Goal: Find contact information: Find contact information

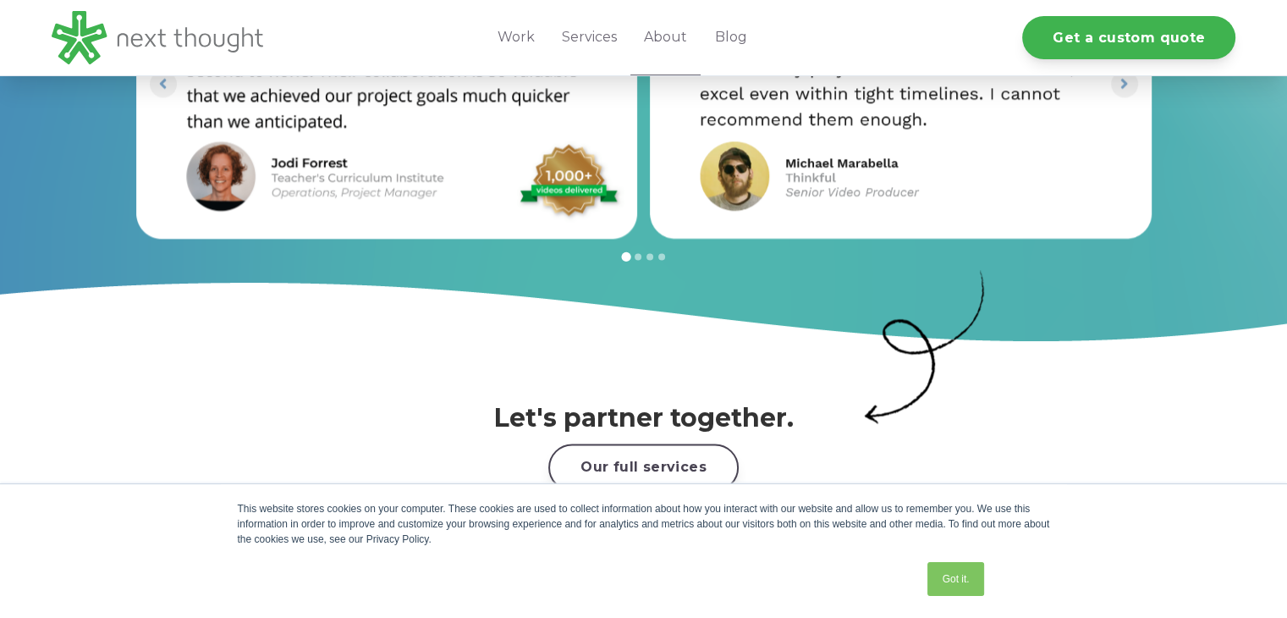
scroll to position [2345, 0]
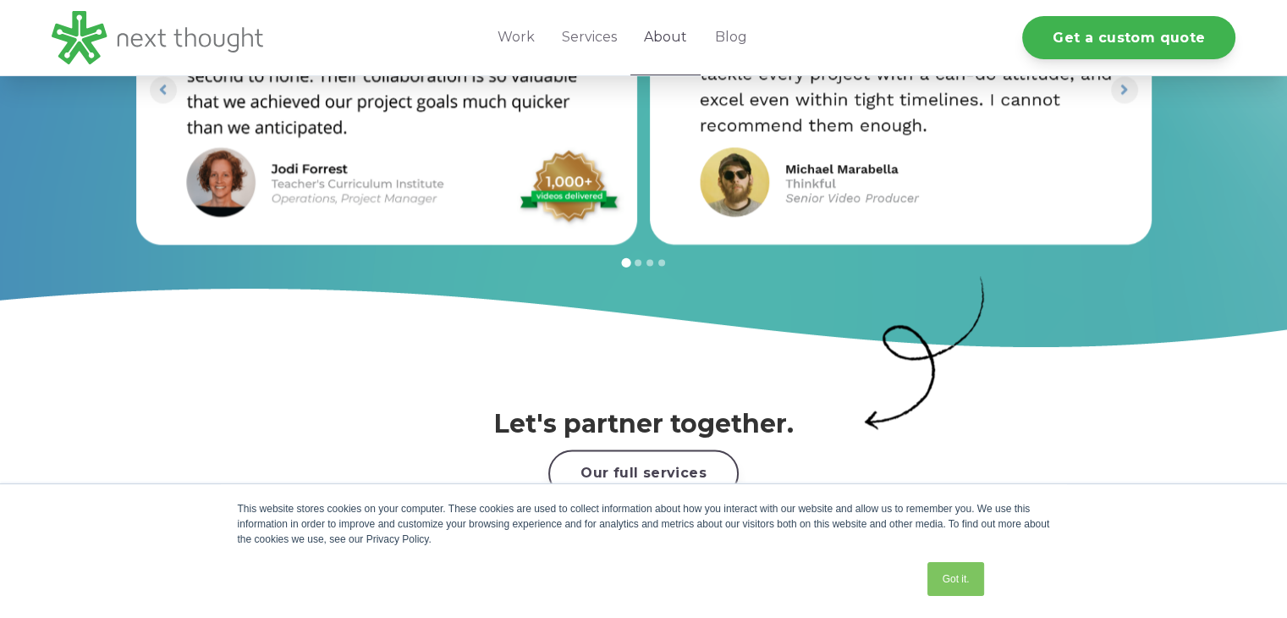
click at [663, 44] on link "About" at bounding box center [665, 37] width 70 height 75
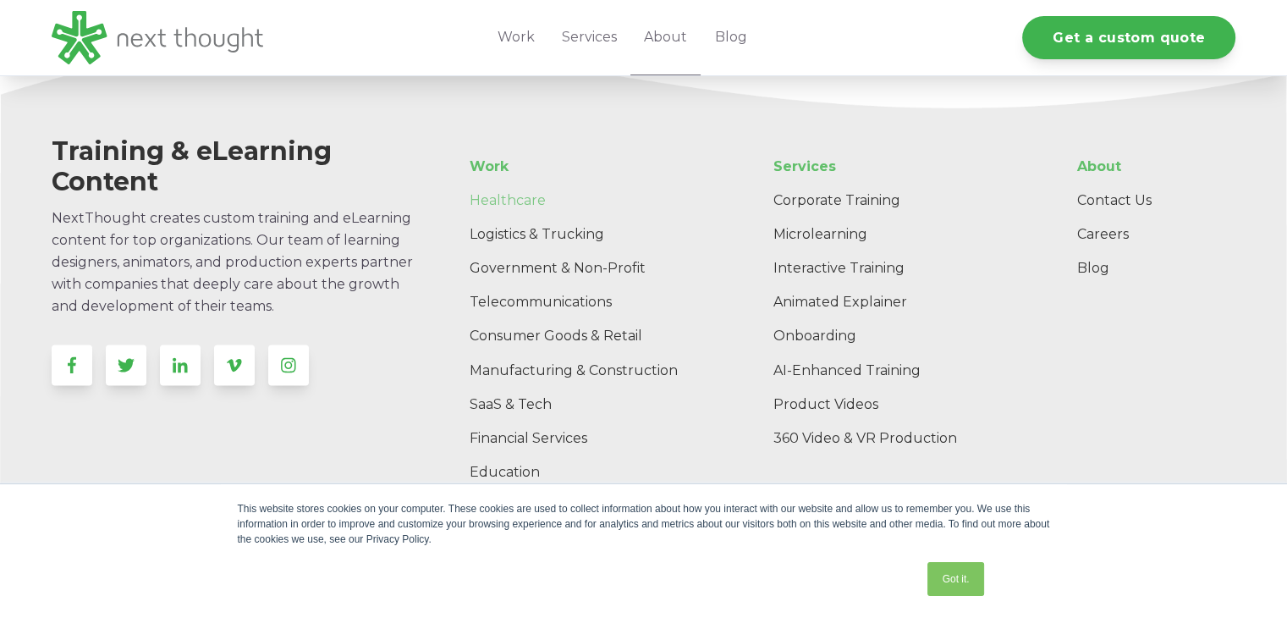
scroll to position [2852, 0]
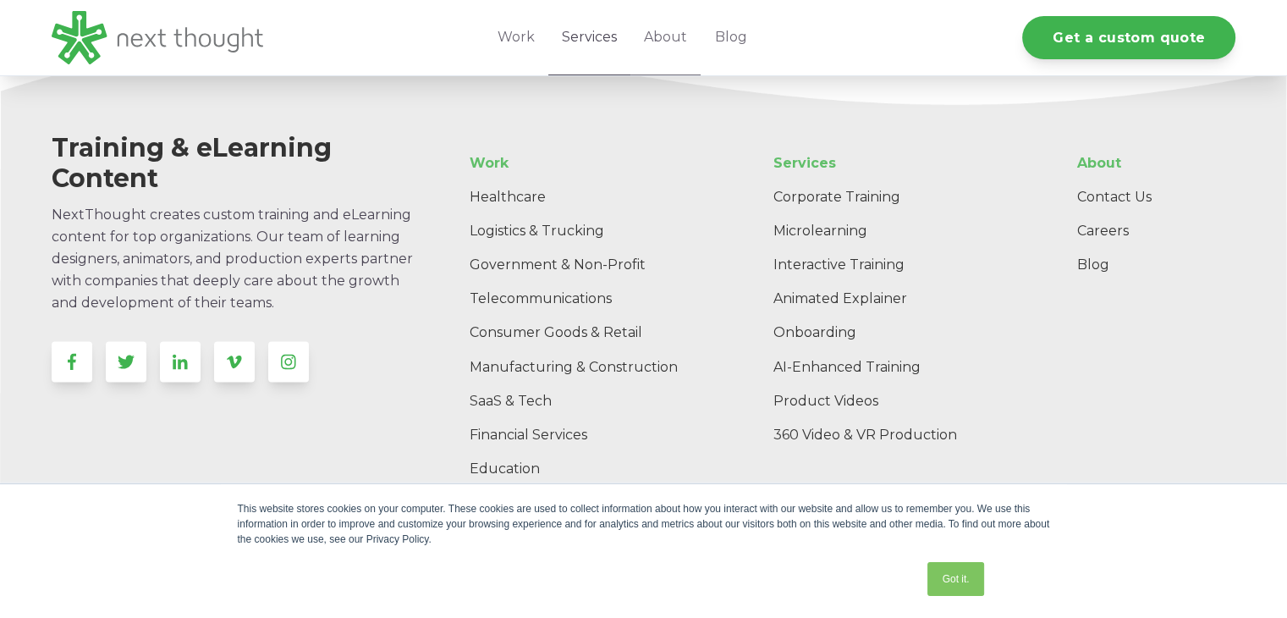
click at [606, 35] on link "Services" at bounding box center [589, 37] width 82 height 75
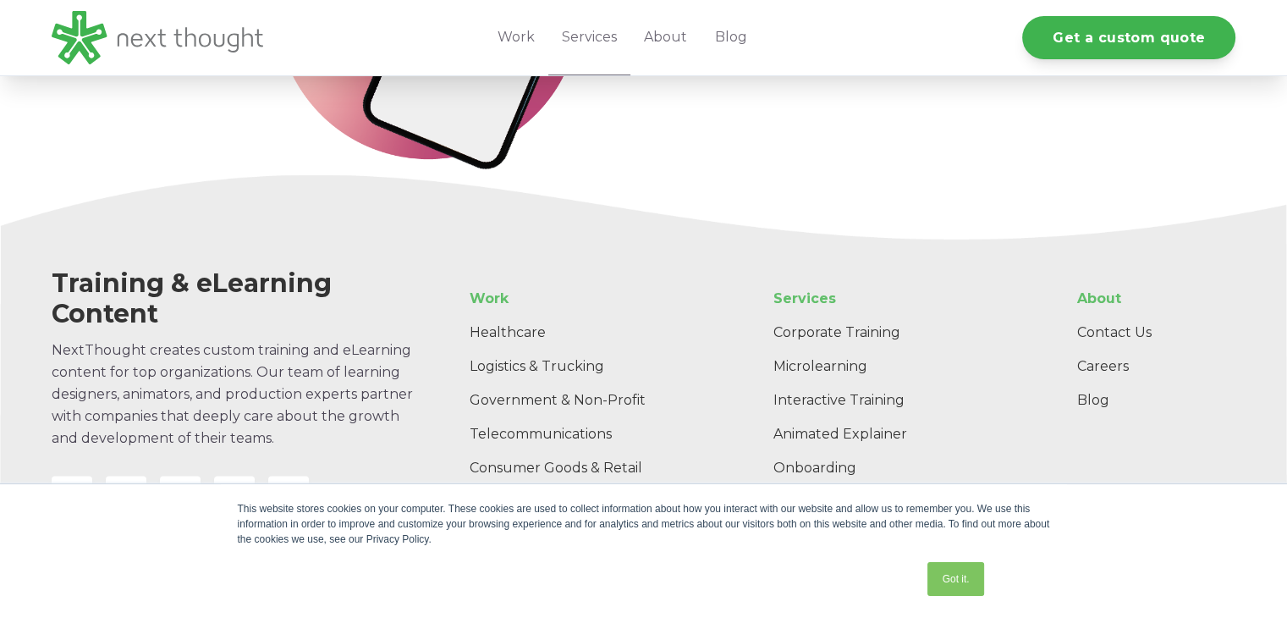
scroll to position [3475, 0]
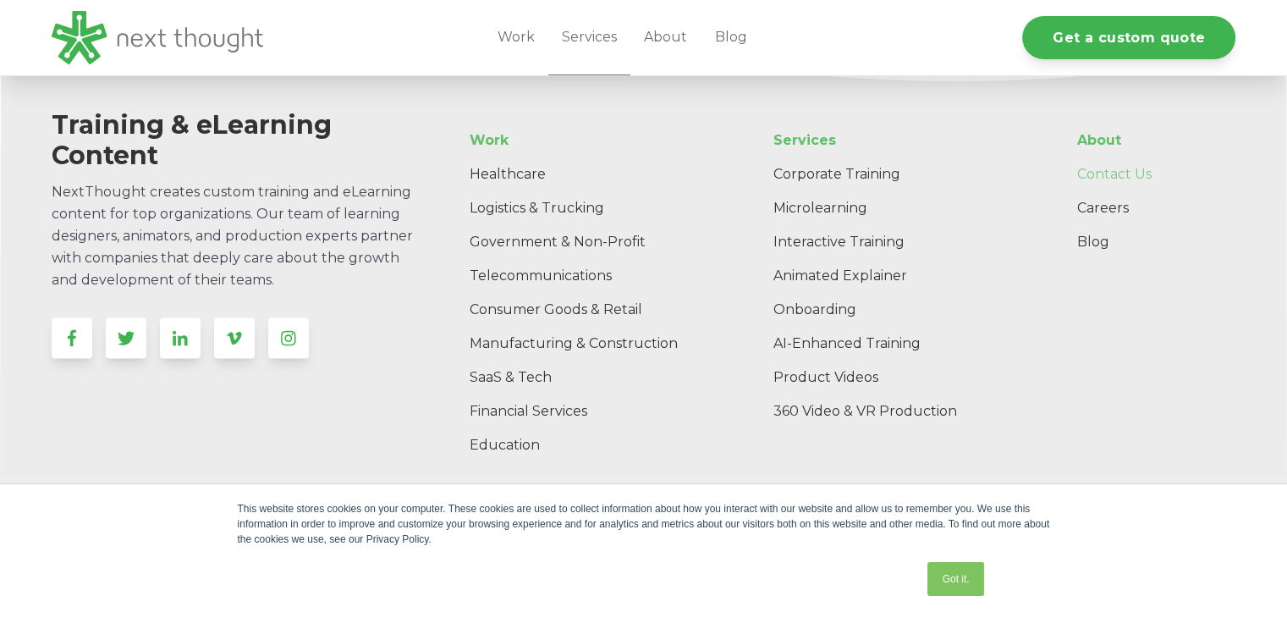
click at [1093, 174] on link "Contact Us" at bounding box center [1149, 174] width 172 height 34
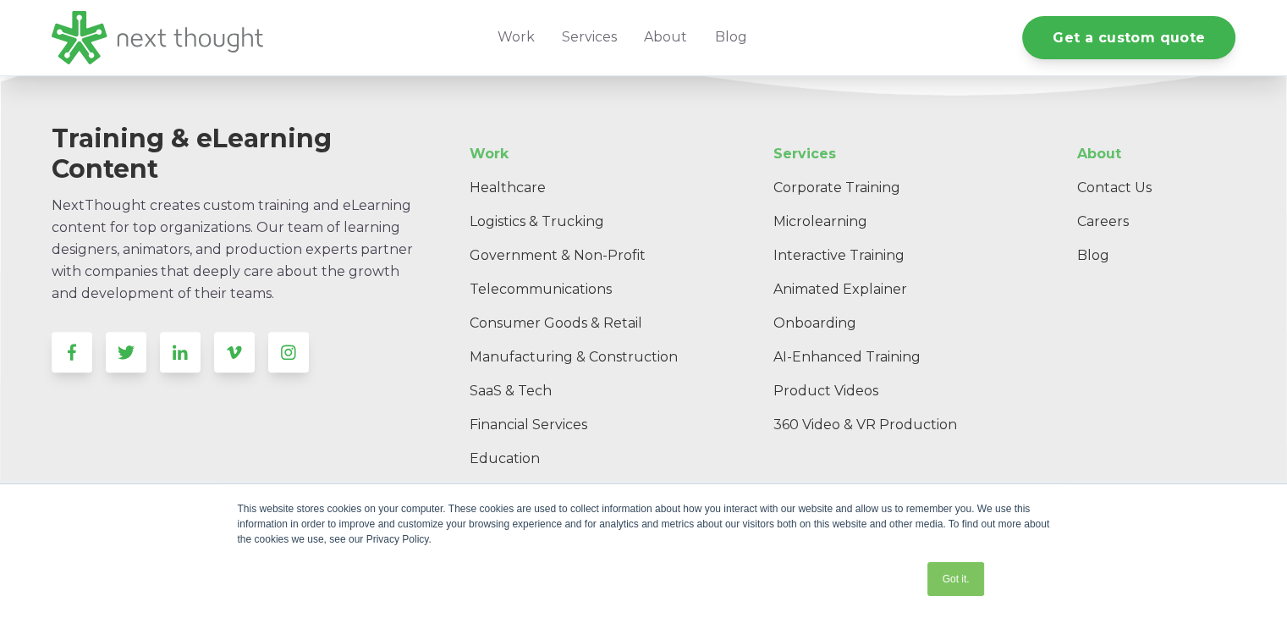
scroll to position [1943, 0]
